Goal: Task Accomplishment & Management: Manage account settings

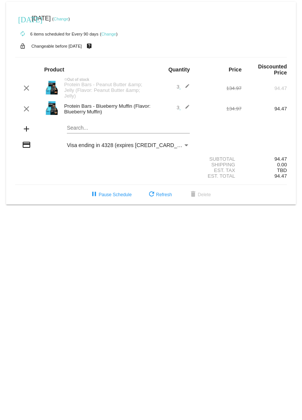
click at [102, 104] on div "Protein Bars - Blueberry Muffin (Flavor: Blueberry Muffin)" at bounding box center [105, 108] width 91 height 11
click at [80, 109] on div "Protein Bars - Blueberry Muffin (Flavor: Blueberry Muffin)" at bounding box center [105, 108] width 91 height 11
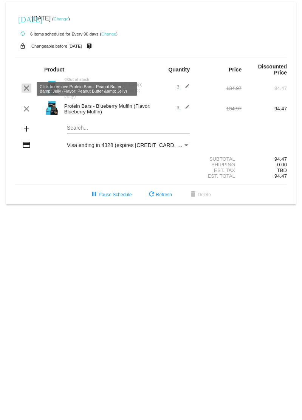
click at [26, 87] on mat-icon "clear" at bounding box center [26, 88] width 9 height 9
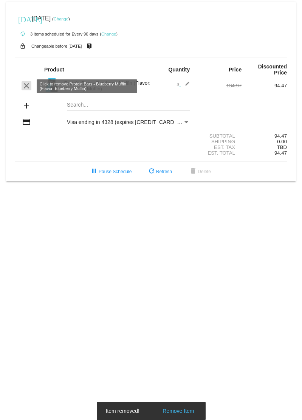
click at [24, 87] on mat-icon "clear" at bounding box center [26, 85] width 9 height 9
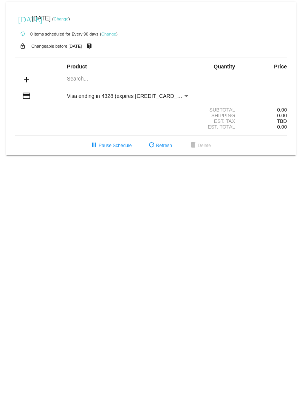
click at [185, 97] on div "Payment Method" at bounding box center [186, 96] width 4 height 2
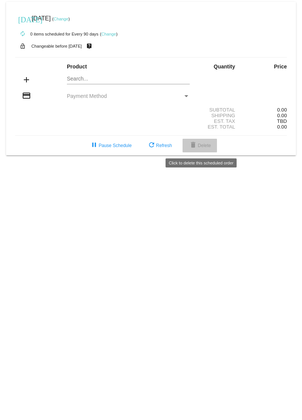
click at [198, 144] on mat-icon "delete" at bounding box center [193, 145] width 9 height 9
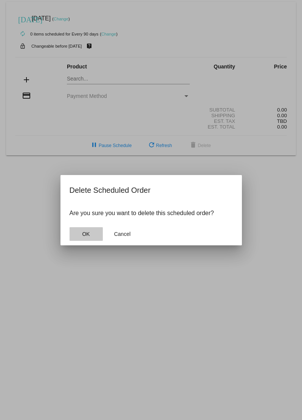
click at [94, 235] on button "OK" at bounding box center [86, 234] width 33 height 14
